Goal: Find contact information: Find contact information

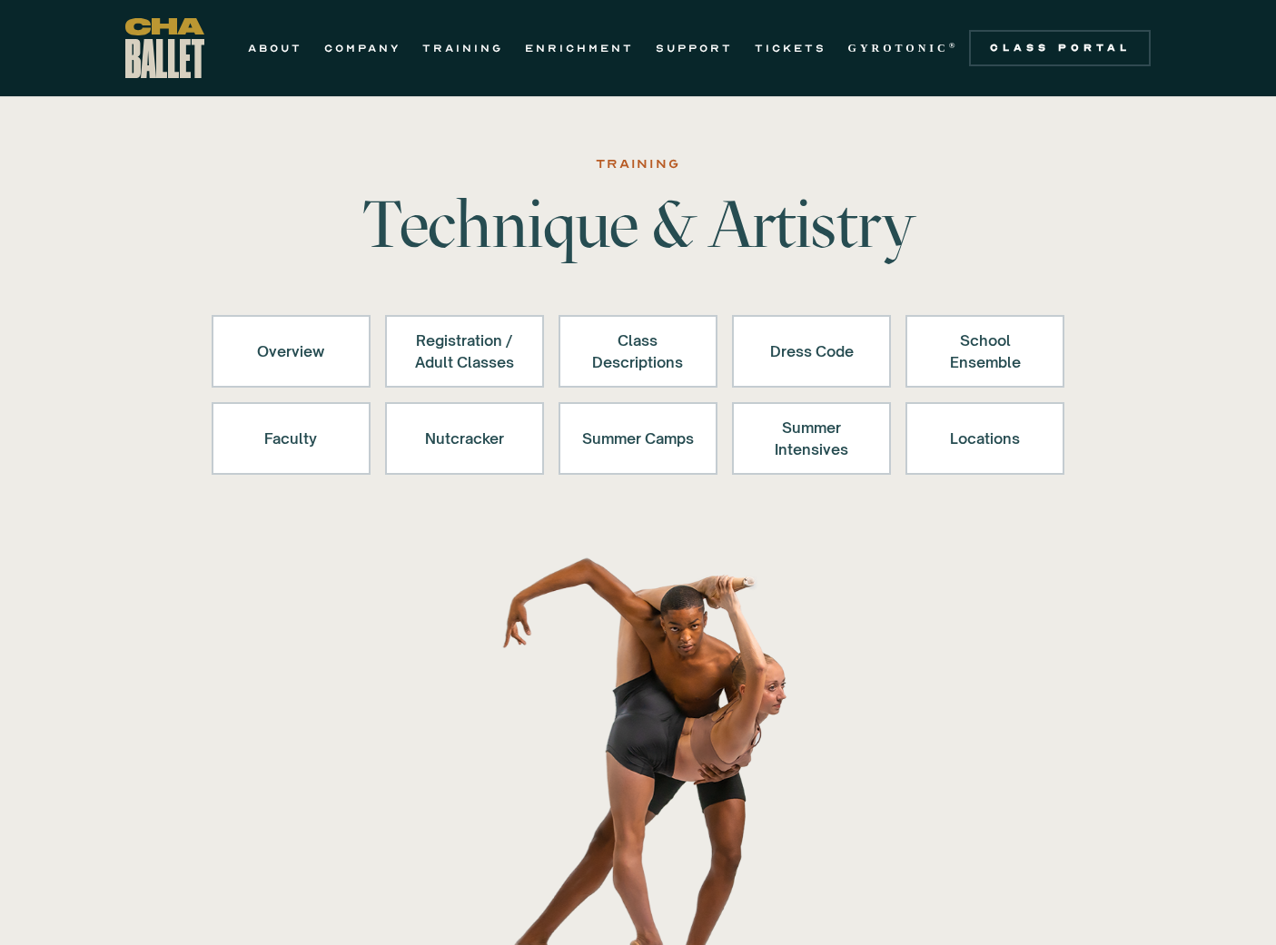
scroll to position [948, 0]
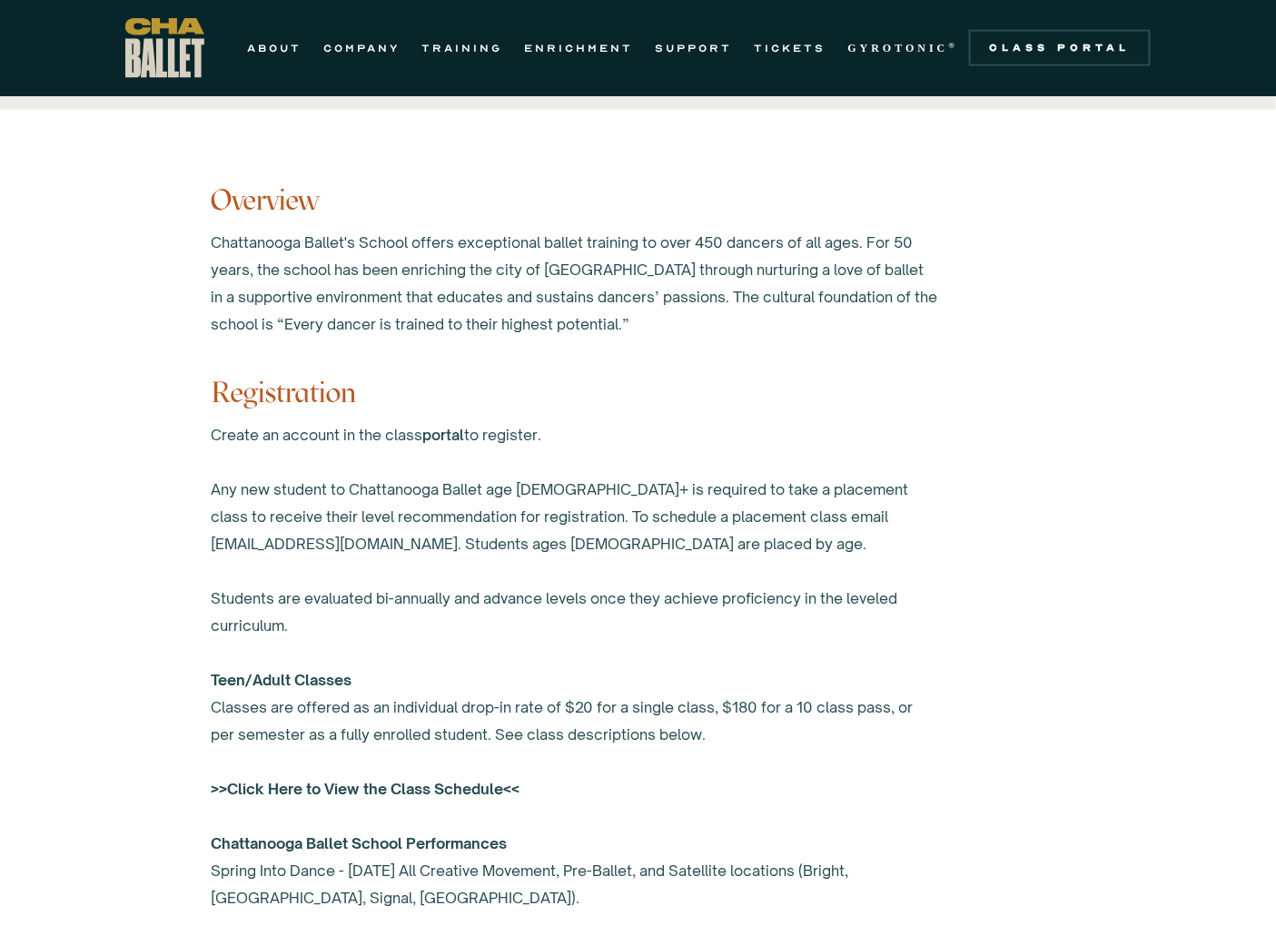
click at [297, 665] on div "Create an account in the class portal to register. Any new student to Chattanoo…" at bounding box center [575, 708] width 726 height 572
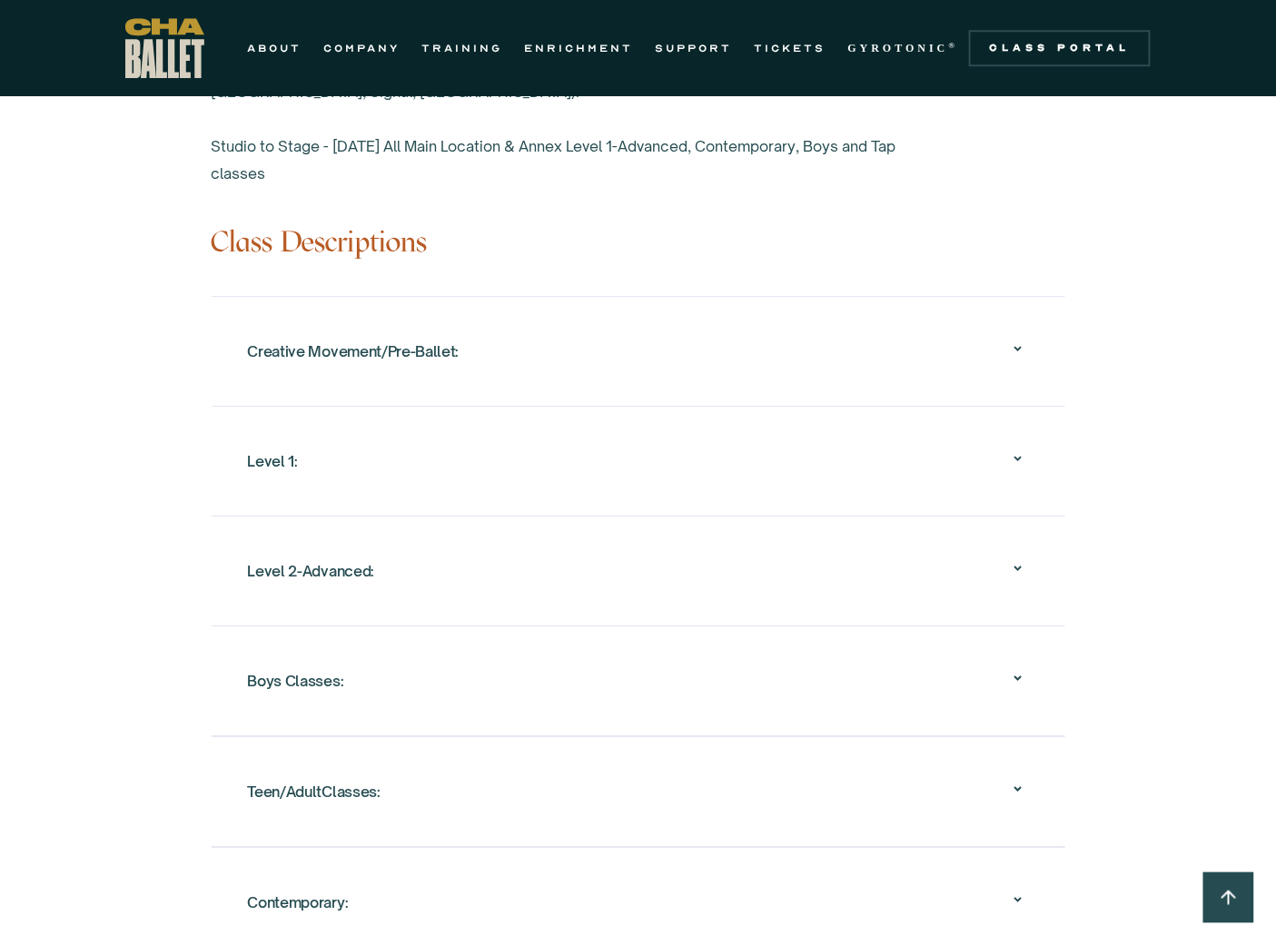
scroll to position [2158, 0]
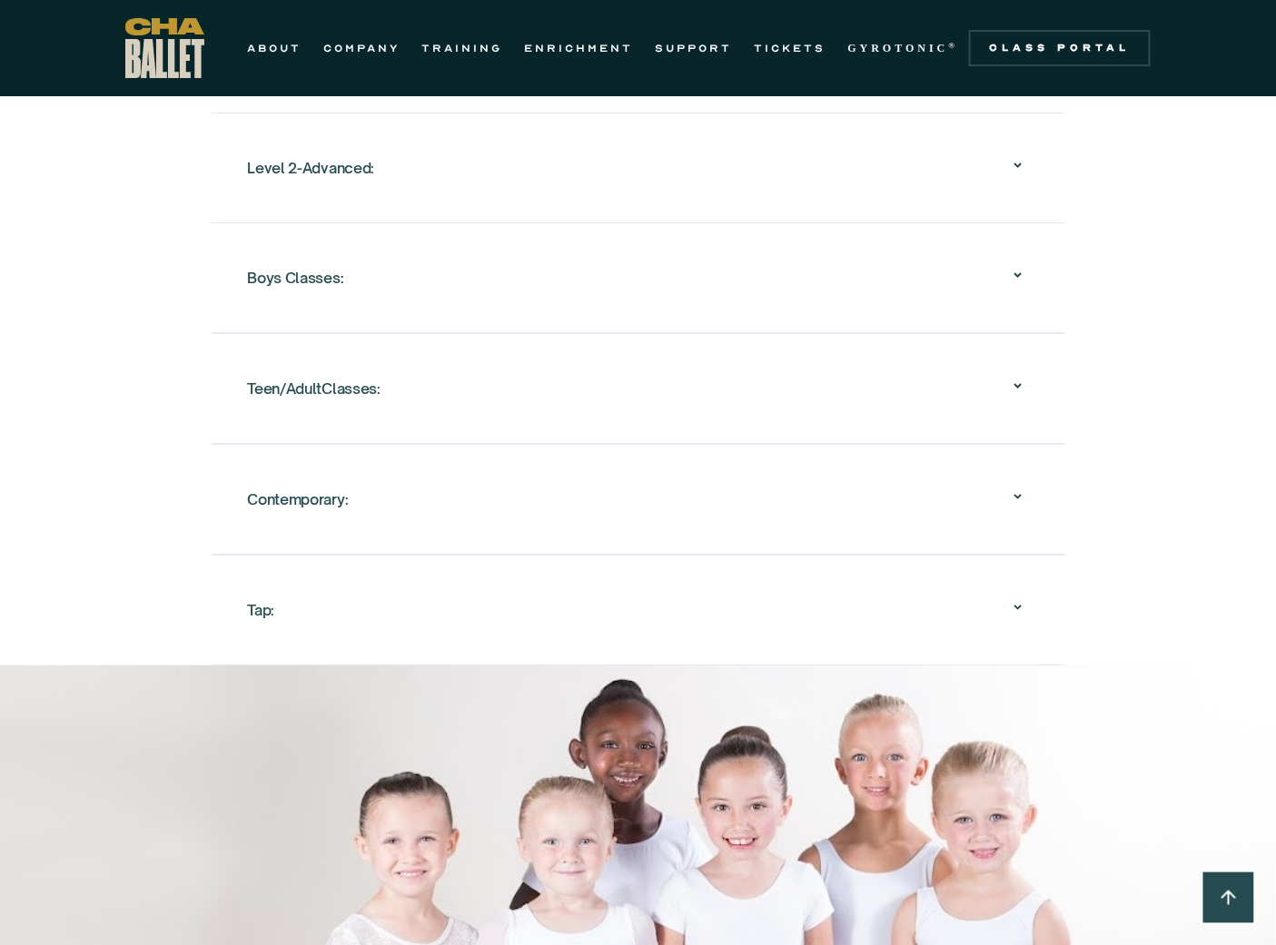
click at [514, 405] on div "Teen/AdultClasses:" at bounding box center [638, 389] width 781 height 58
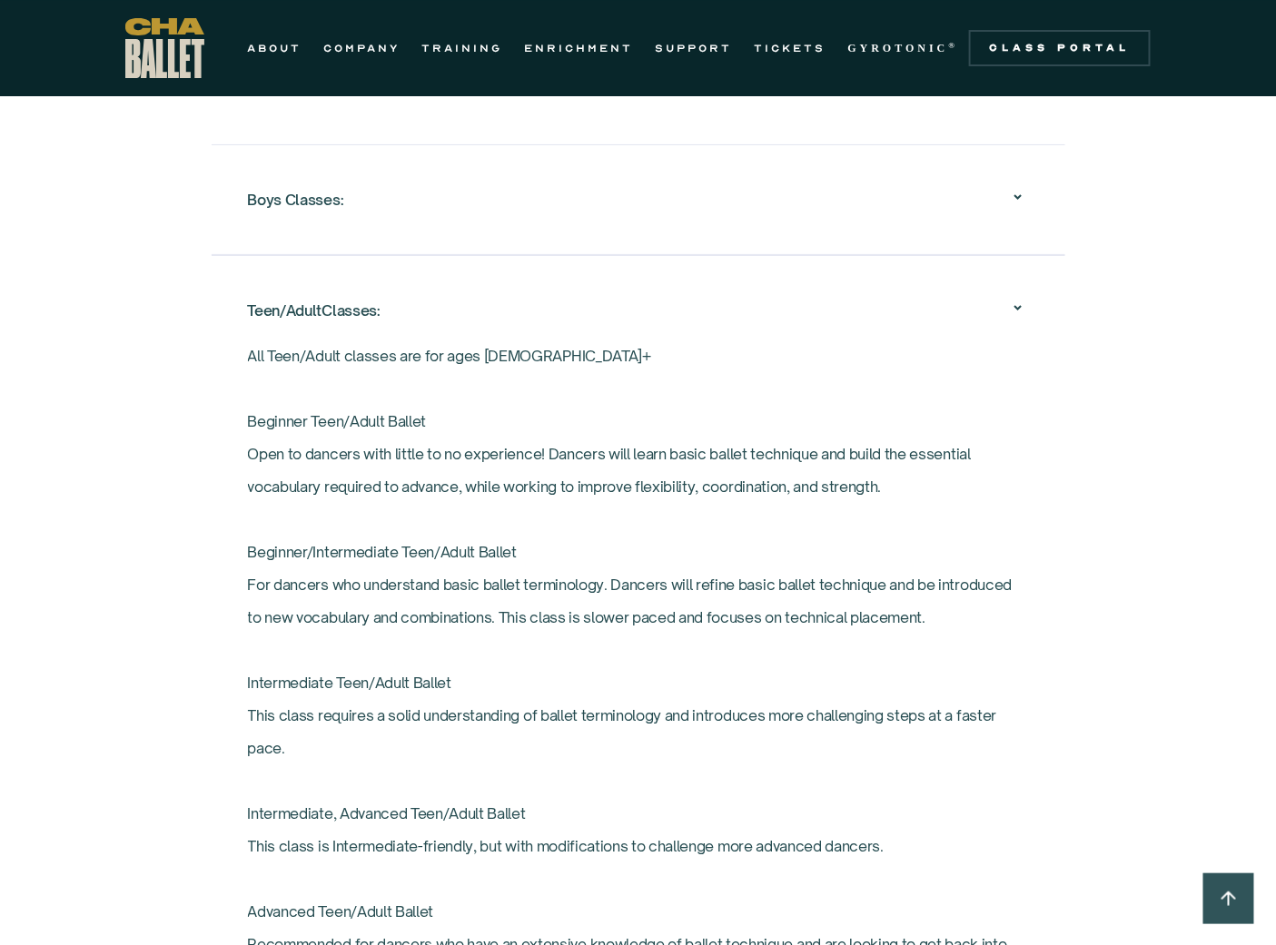
scroll to position [2361, 0]
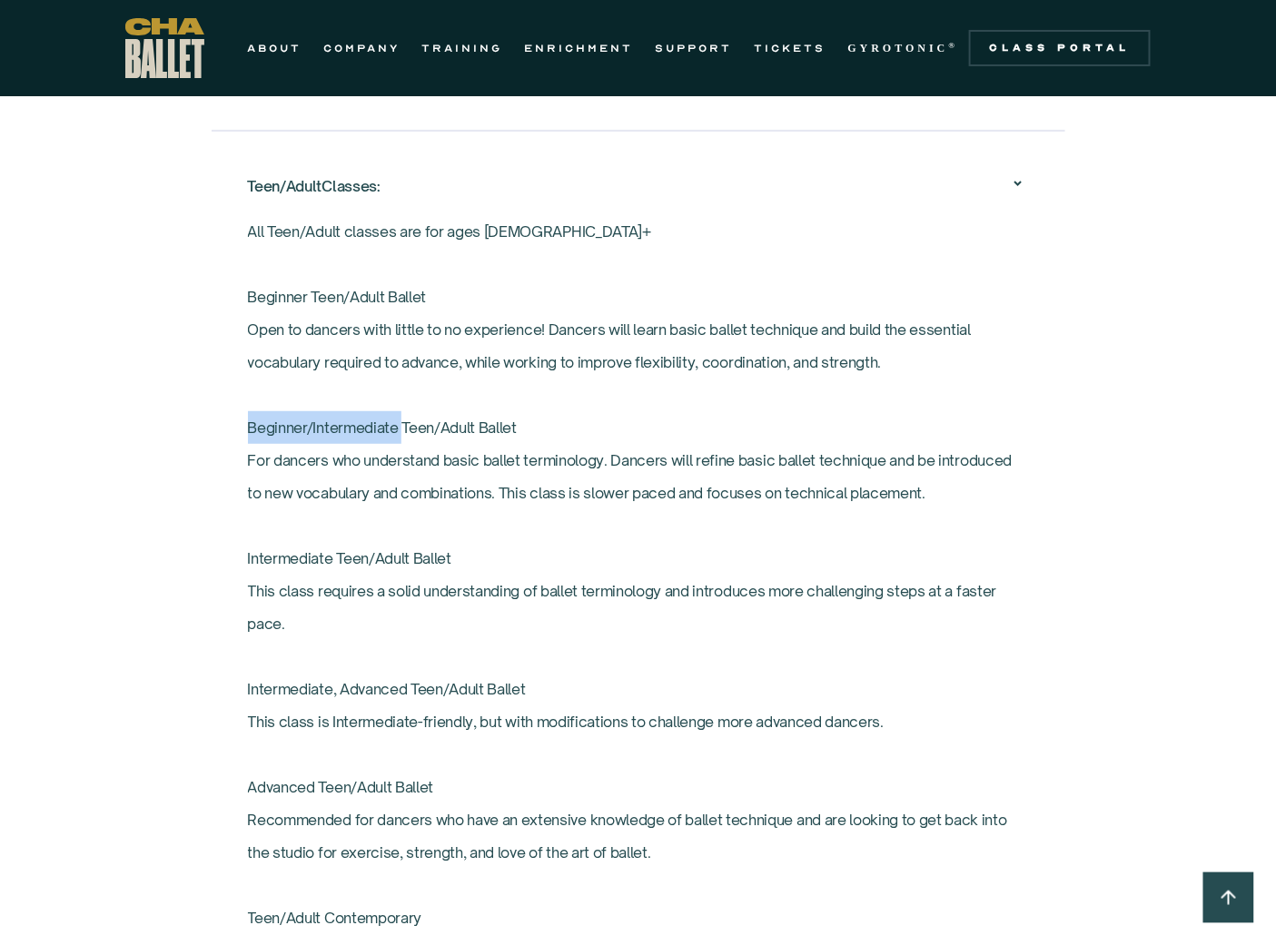
drag, startPoint x: 250, startPoint y: 425, endPoint x: 401, endPoint y: 423, distance: 151.6
click at [401, 423] on p "All Teen/Adult classes are for ages [DEMOGRAPHIC_DATA]+ ‍ Beginner Teen/Adult B…" at bounding box center [638, 754] width 781 height 1079
copy p "Beginner/Intermediate"
drag, startPoint x: 520, startPoint y: 427, endPoint x: 446, endPoint y: 425, distance: 74.5
click at [446, 425] on p "All Teen/Adult classes are for ages [DEMOGRAPHIC_DATA]+ ‍ Beginner Teen/Adult B…" at bounding box center [638, 754] width 781 height 1079
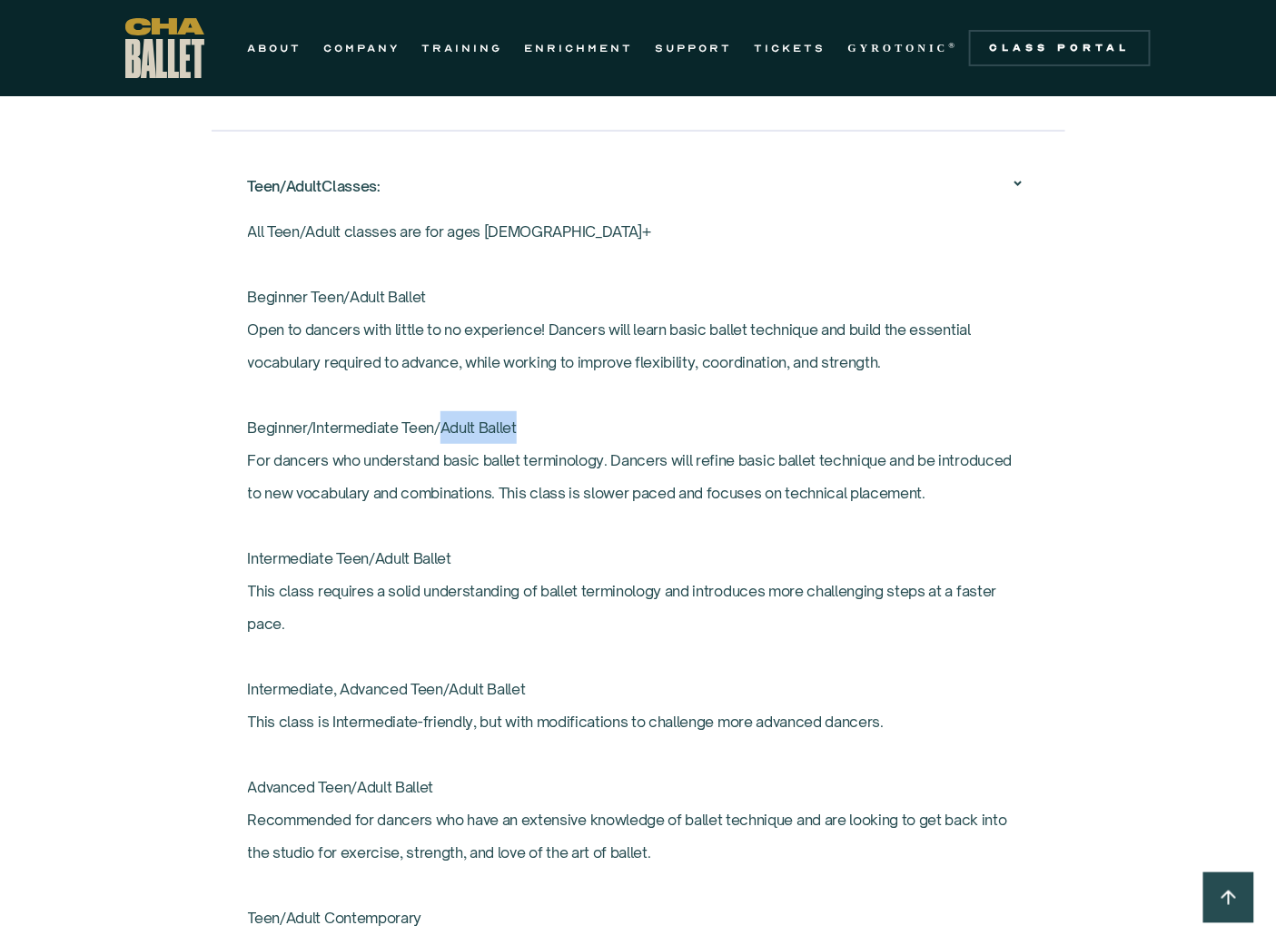
copy p "Adult Ballet"
click at [261, 42] on link "ABOUT" at bounding box center [275, 48] width 54 height 22
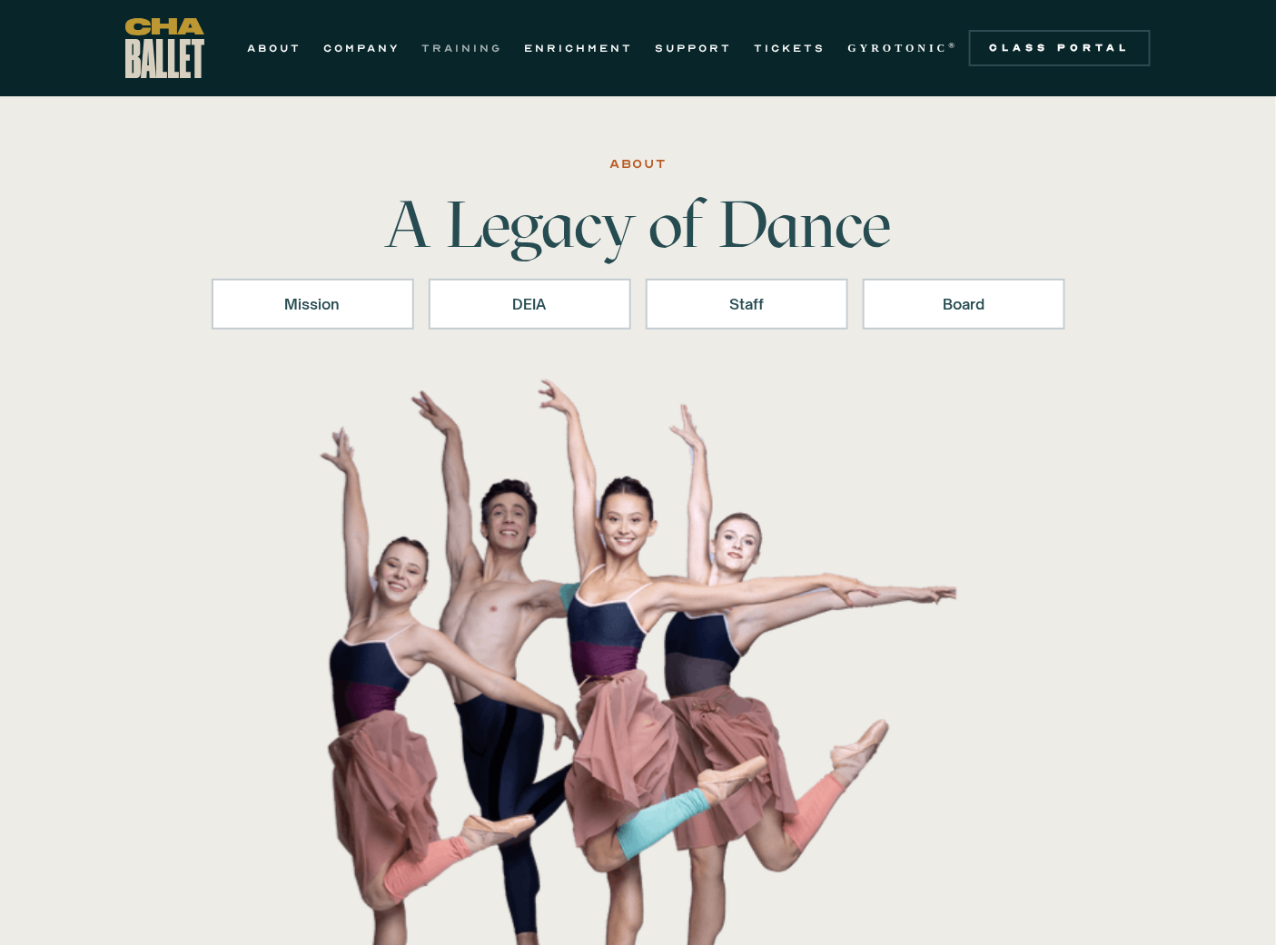
click at [477, 39] on link "TRAINING" at bounding box center [462, 48] width 81 height 22
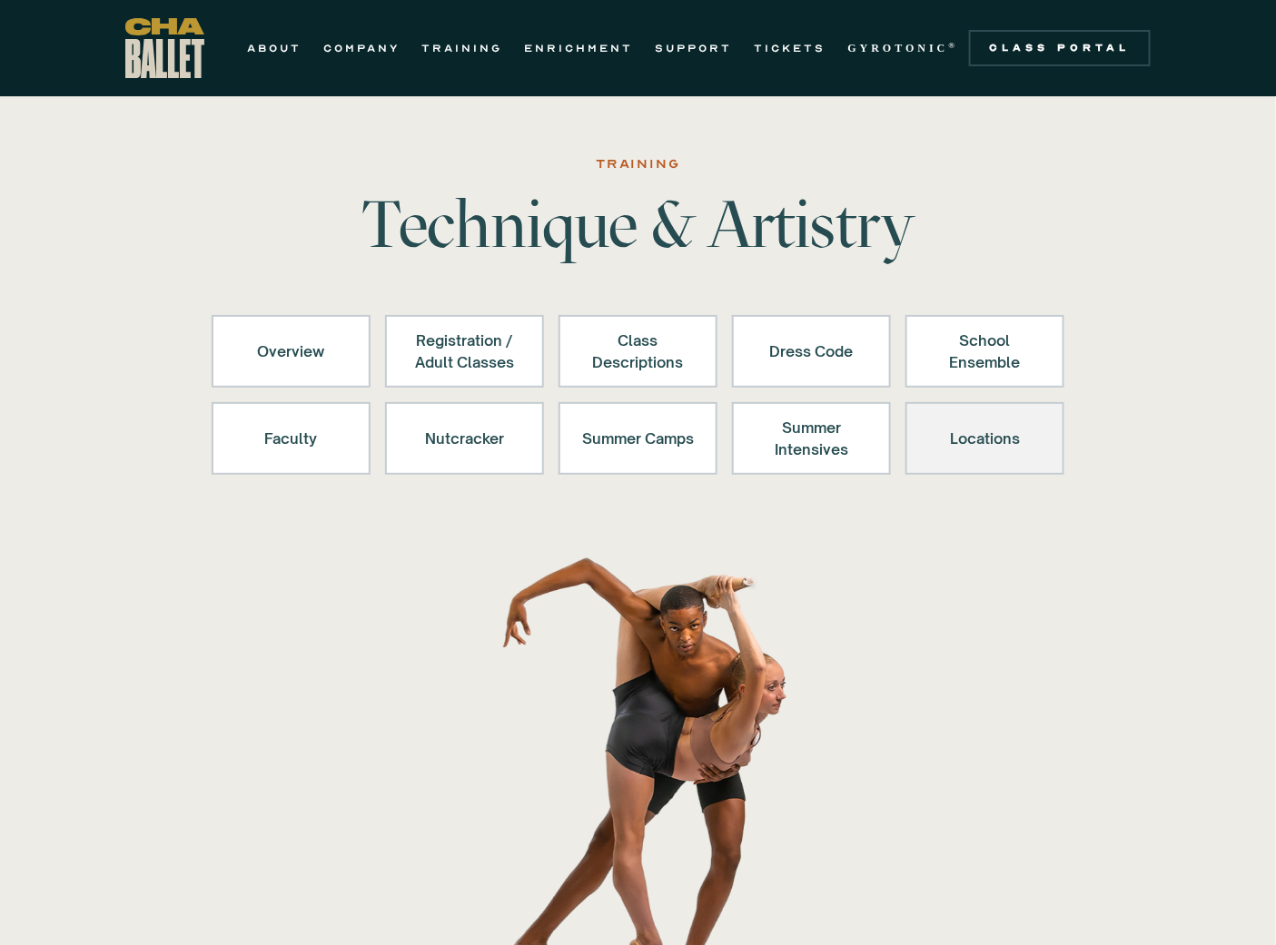
click at [982, 438] on div "Locations" at bounding box center [985, 439] width 112 height 44
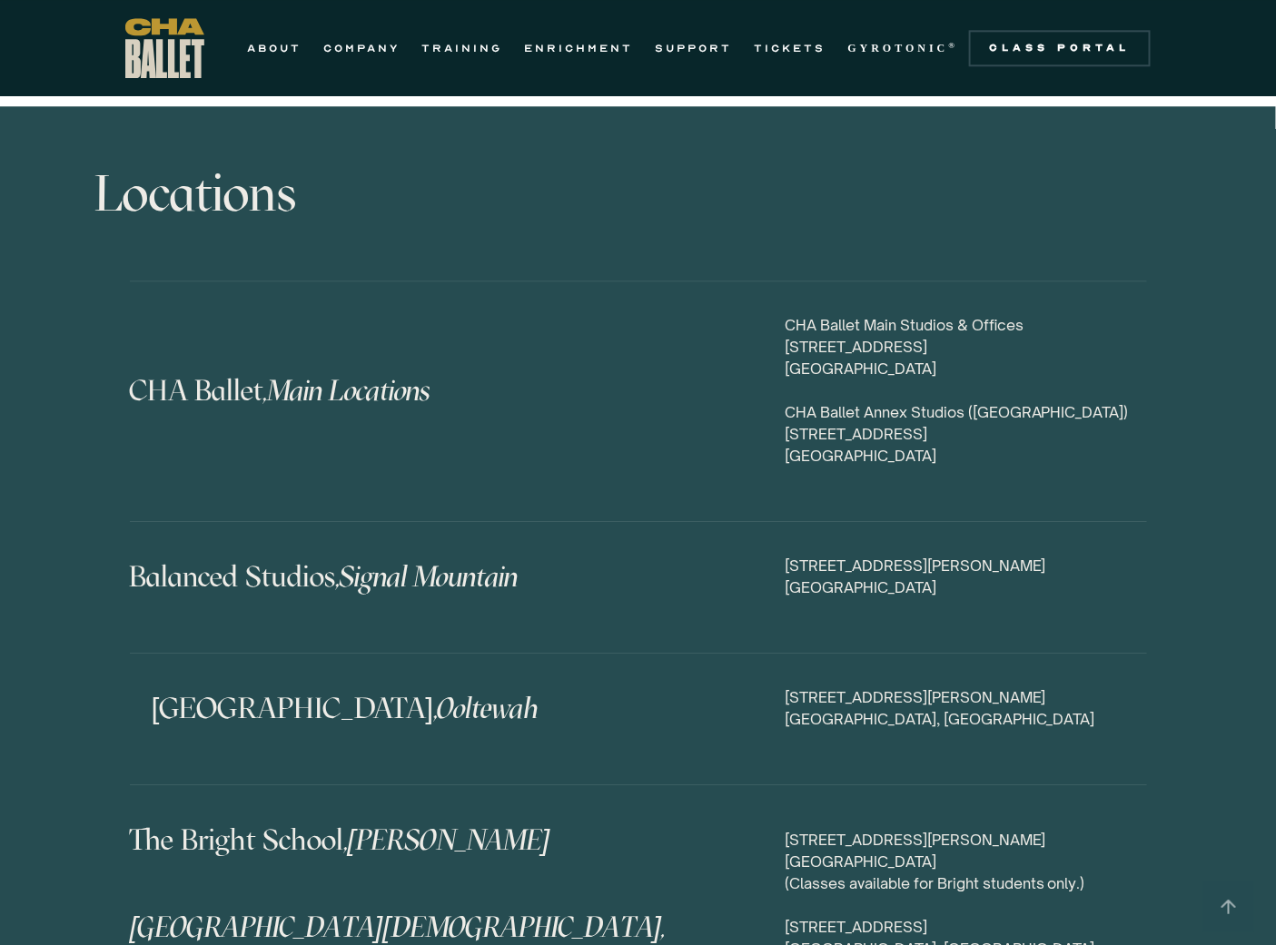
scroll to position [8406, 0]
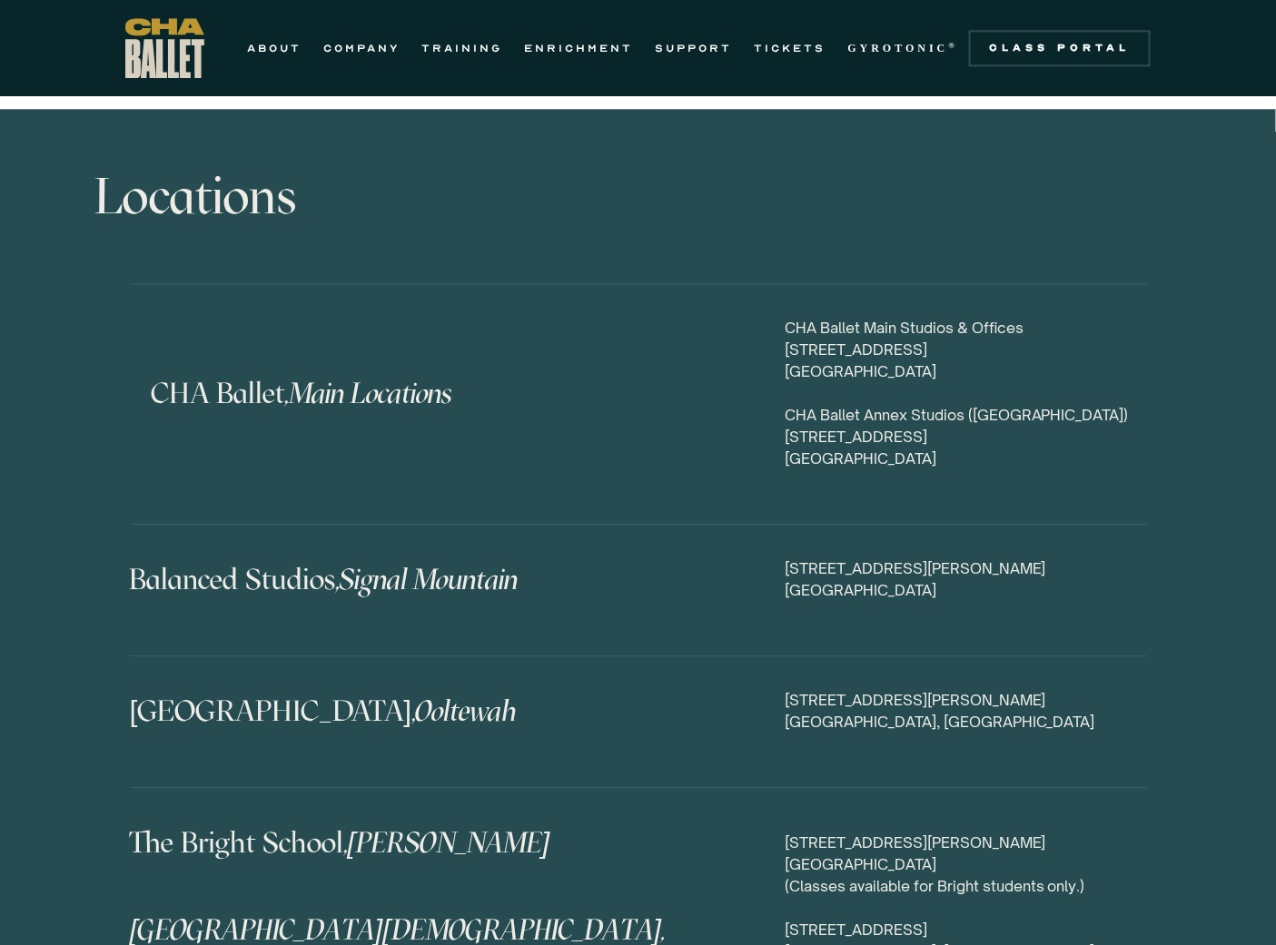
click at [684, 371] on h4 "CHA Ballet, Main Locations" at bounding box center [468, 393] width 633 height 44
click at [864, 321] on div "CHA Ballet Main Studios & Offices 817 N Market Street, Suite B Chattanooga, TN …" at bounding box center [965, 393] width 362 height 153
click at [800, 317] on div "CHA Ballet Main Studios & Offices 817 N Market Street, Suite B Chattanooga, TN …" at bounding box center [965, 393] width 362 height 153
click at [270, 371] on h4 "CHA Ballet, Main Locations" at bounding box center [468, 393] width 633 height 44
click at [280, 317] on div "CHA Ballet, Main Locations CHA Ballet Main Studios & Offices 817 N Market Stree…" at bounding box center [638, 404] width 1017 height 174
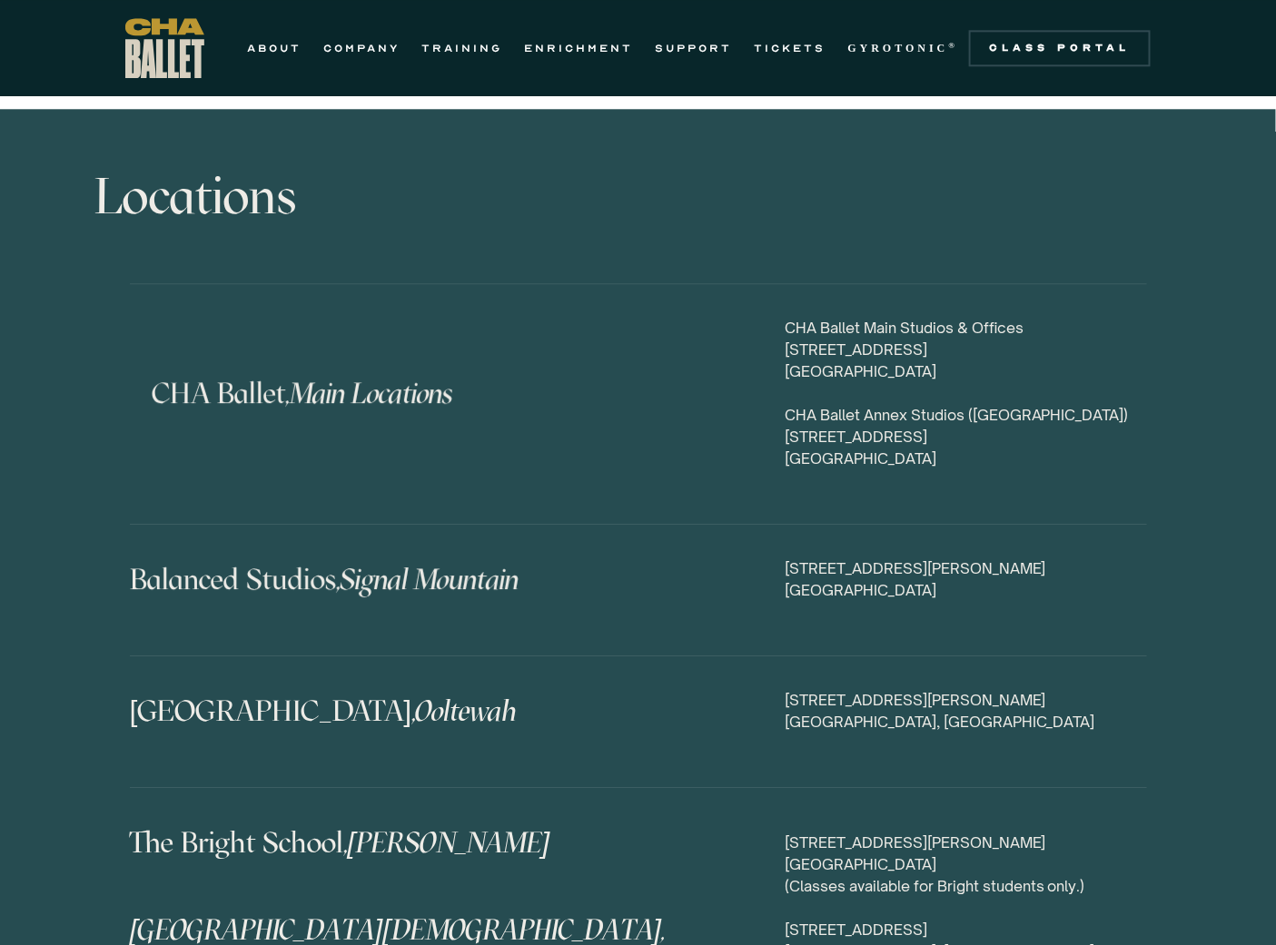
click at [280, 371] on h4 "CHA Ballet, Main Locations" at bounding box center [468, 393] width 633 height 44
click at [548, 371] on h4 "CHA Ballet, Main Locations" at bounding box center [468, 393] width 633 height 44
click at [863, 317] on div "CHA Ballet Main Studios & Offices 817 N Market Street, Suite B Chattanooga, TN …" at bounding box center [965, 393] width 362 height 153
click at [878, 283] on div "CHA Ballet, Main Locations CHA Ballet Main Studios & Offices 817 N Market Stree…" at bounding box center [638, 403] width 1017 height 241
click at [850, 317] on div "CHA Ballet Main Studios & Offices 817 N Market Street, Suite B Chattanooga, TN …" at bounding box center [965, 393] width 362 height 153
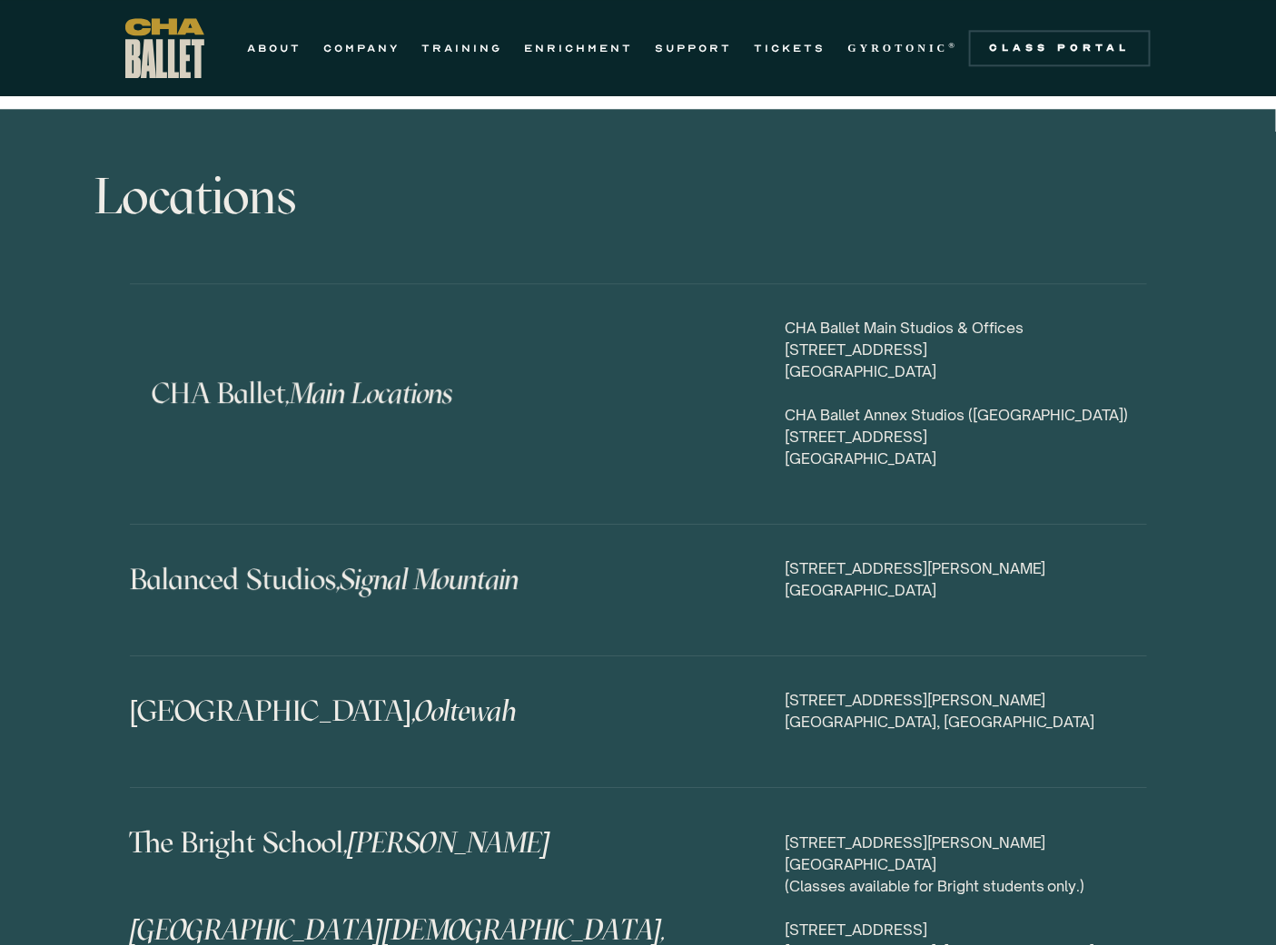
click at [852, 317] on div "CHA Ballet Main Studios & Offices 817 N Market Street, Suite B Chattanooga, TN …" at bounding box center [965, 393] width 362 height 153
click at [858, 317] on div "CHA Ballet Main Studios & Offices 817 N Market Street, Suite B Chattanooga, TN …" at bounding box center [965, 393] width 362 height 153
